Goal: Navigation & Orientation: Find specific page/section

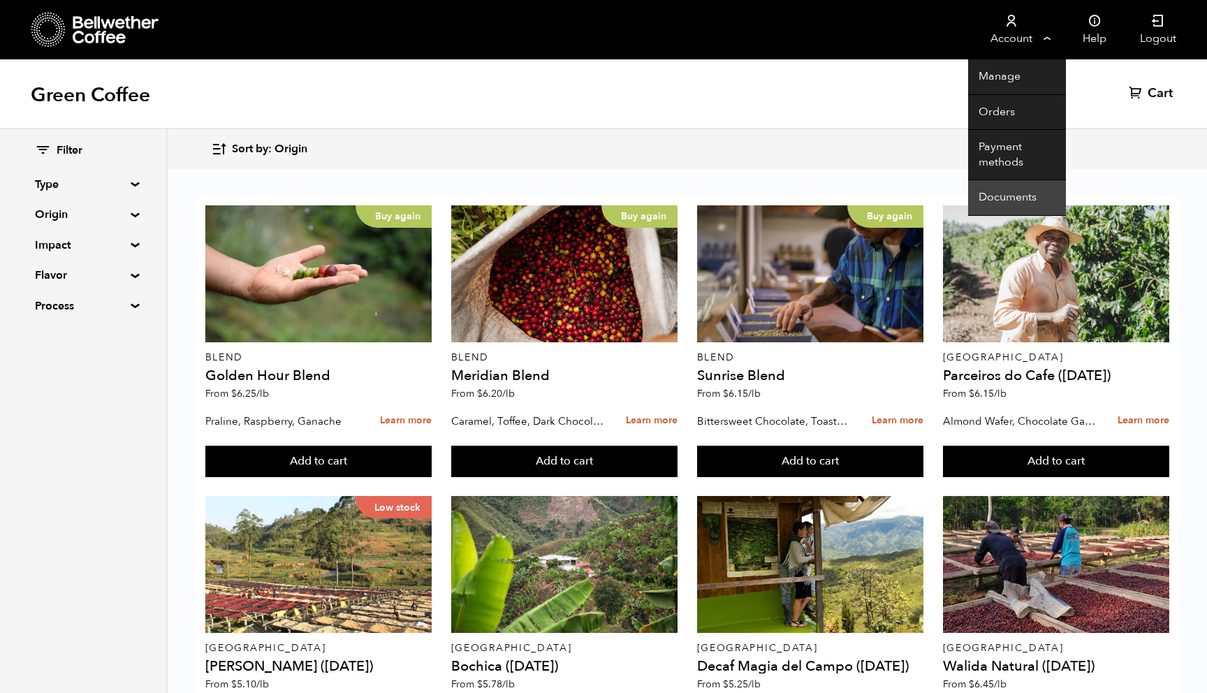
click at [994, 203] on link "Documents" at bounding box center [1017, 198] width 98 height 36
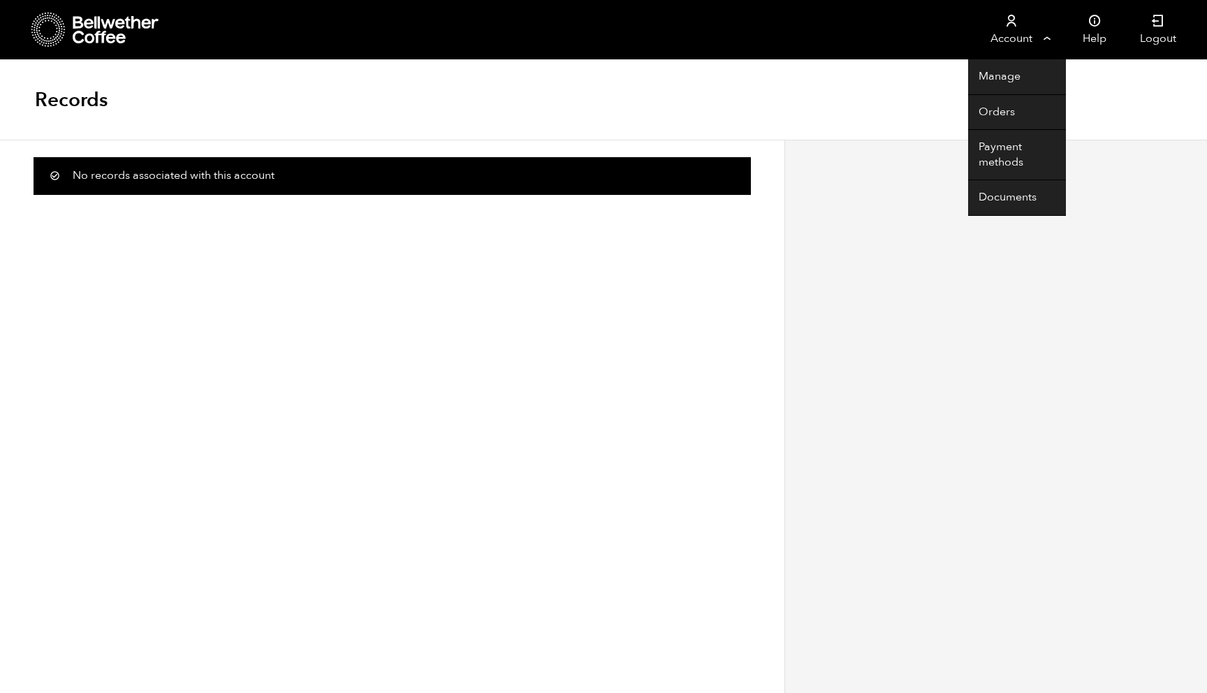
click at [1012, 39] on link "Account" at bounding box center [1011, 29] width 86 height 59
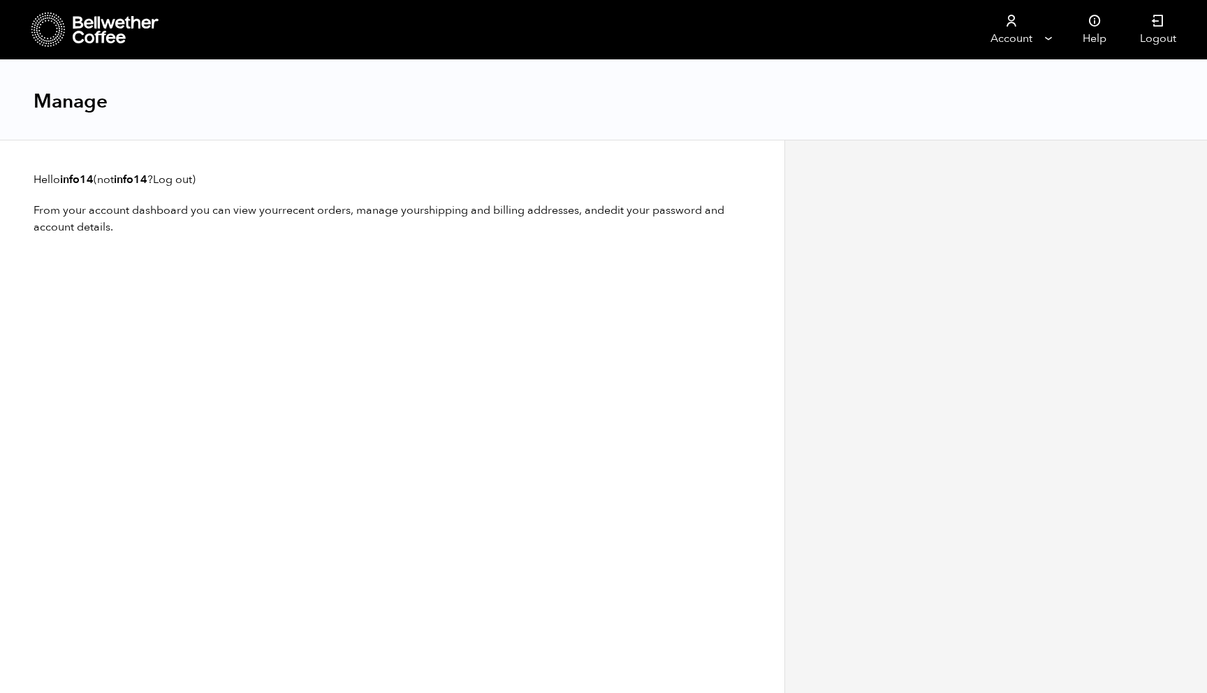
scroll to position [1, 0]
click at [101, 35] on icon at bounding box center [116, 30] width 87 height 28
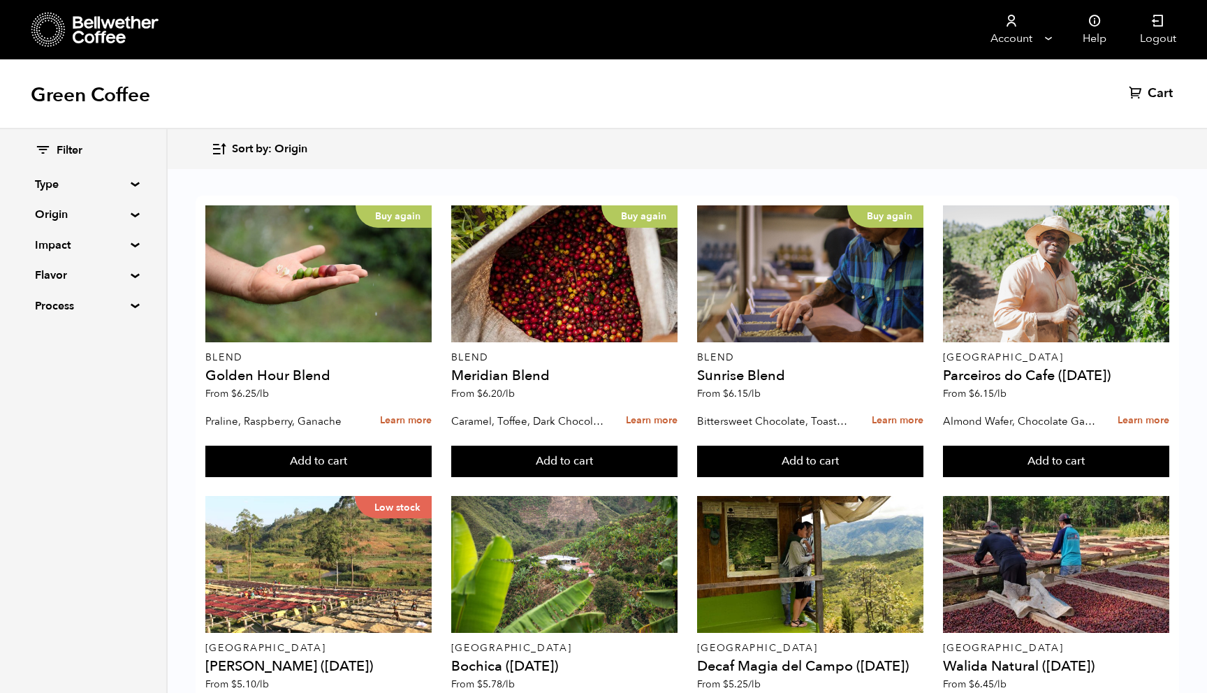
click at [92, 32] on icon at bounding box center [116, 30] width 87 height 28
